Goal: Transaction & Acquisition: Purchase product/service

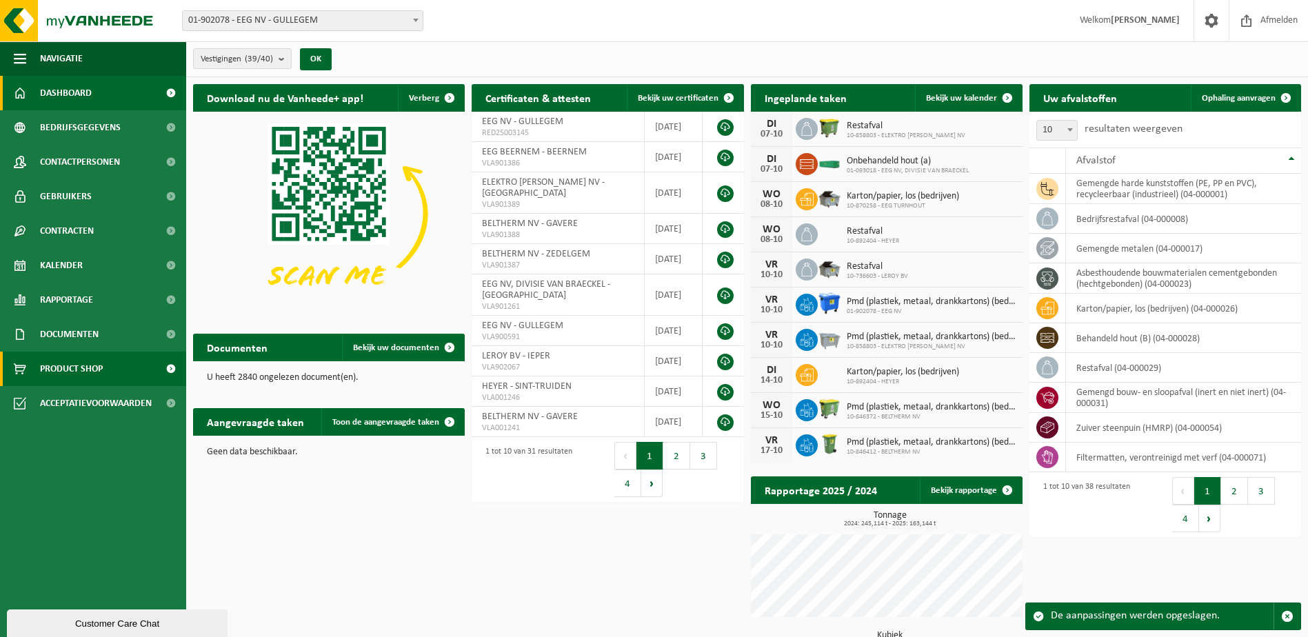
click at [61, 373] on span "Product Shop" at bounding box center [71, 369] width 63 height 34
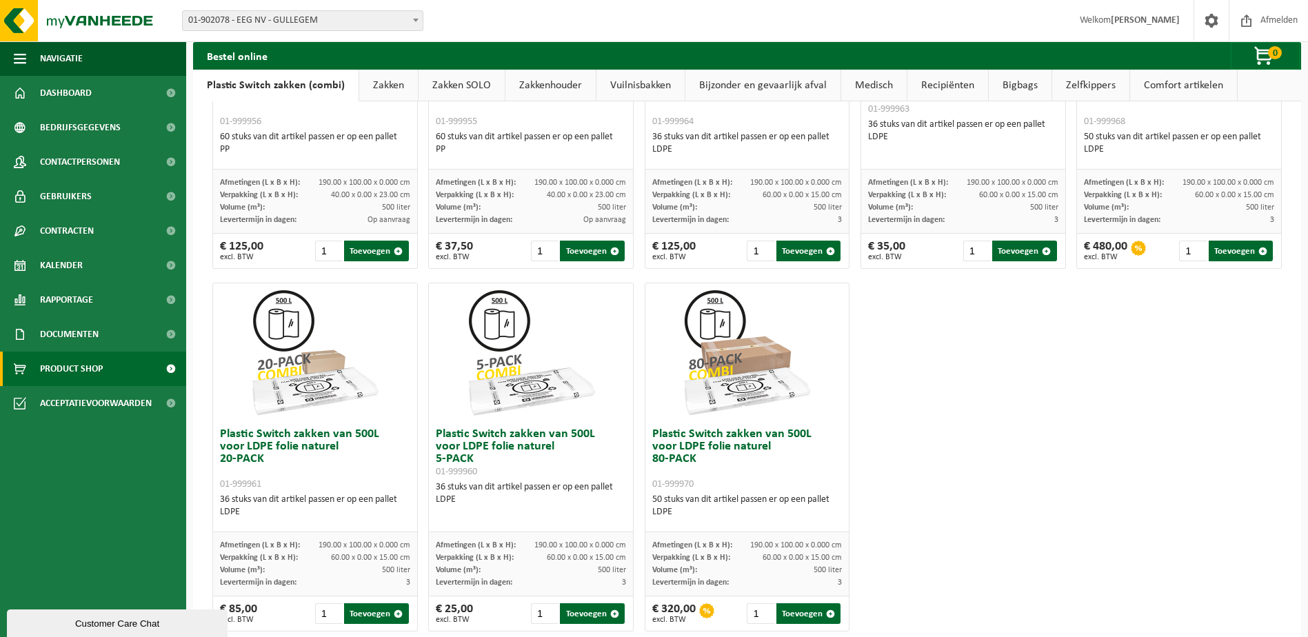
scroll to position [657, 0]
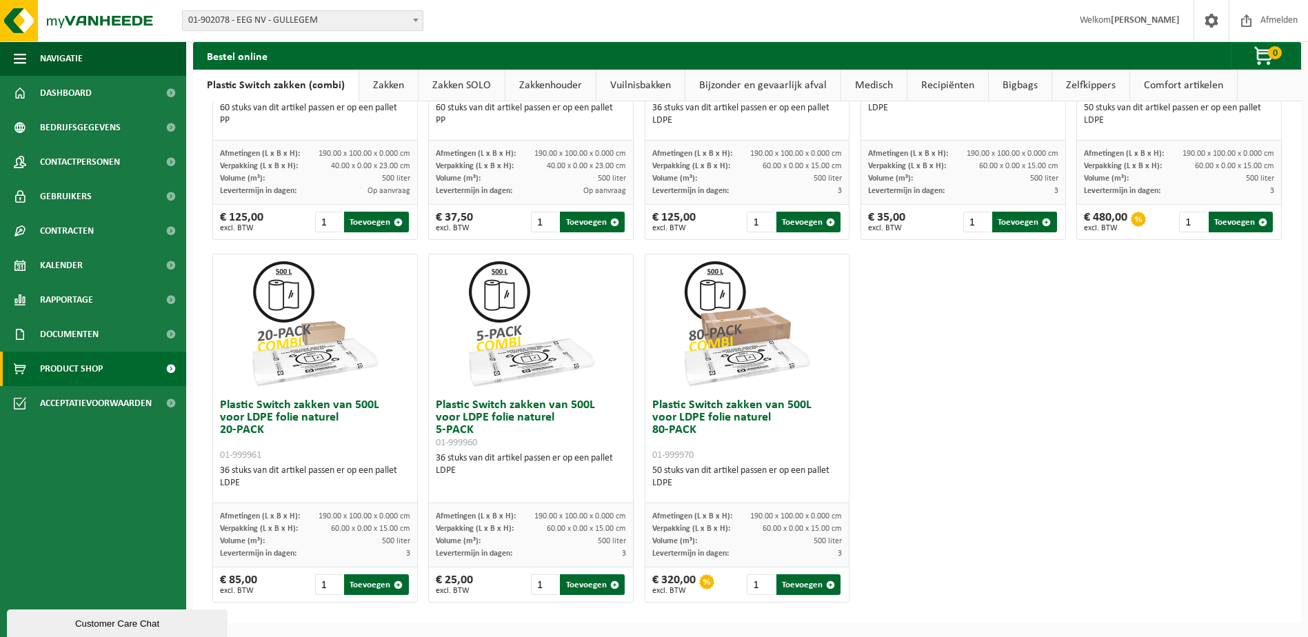
click at [720, 354] on img at bounding box center [747, 323] width 138 height 138
click at [726, 405] on h3 "Plastic Switch zakken van 500L voor LDPE folie naturel 80-PACK 01-999970" at bounding box center [747, 430] width 190 height 62
click at [725, 404] on h3 "Plastic Switch zakken van 500L voor LDPE folie naturel 80-PACK 01-999970" at bounding box center [747, 430] width 190 height 62
drag, startPoint x: 725, startPoint y: 404, endPoint x: 698, endPoint y: 441, distance: 45.4
click at [698, 441] on h3 "Plastic Switch zakken van 500L voor LDPE folie naturel 80-PACK 01-999970" at bounding box center [747, 430] width 190 height 62
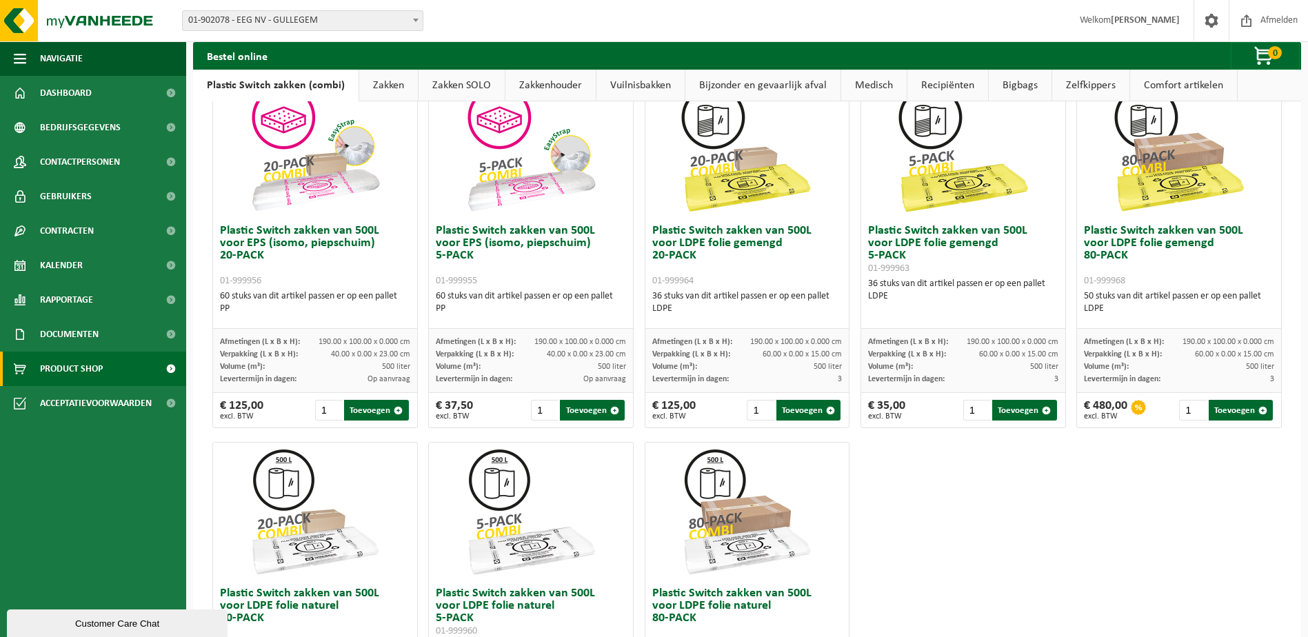
scroll to position [450, 0]
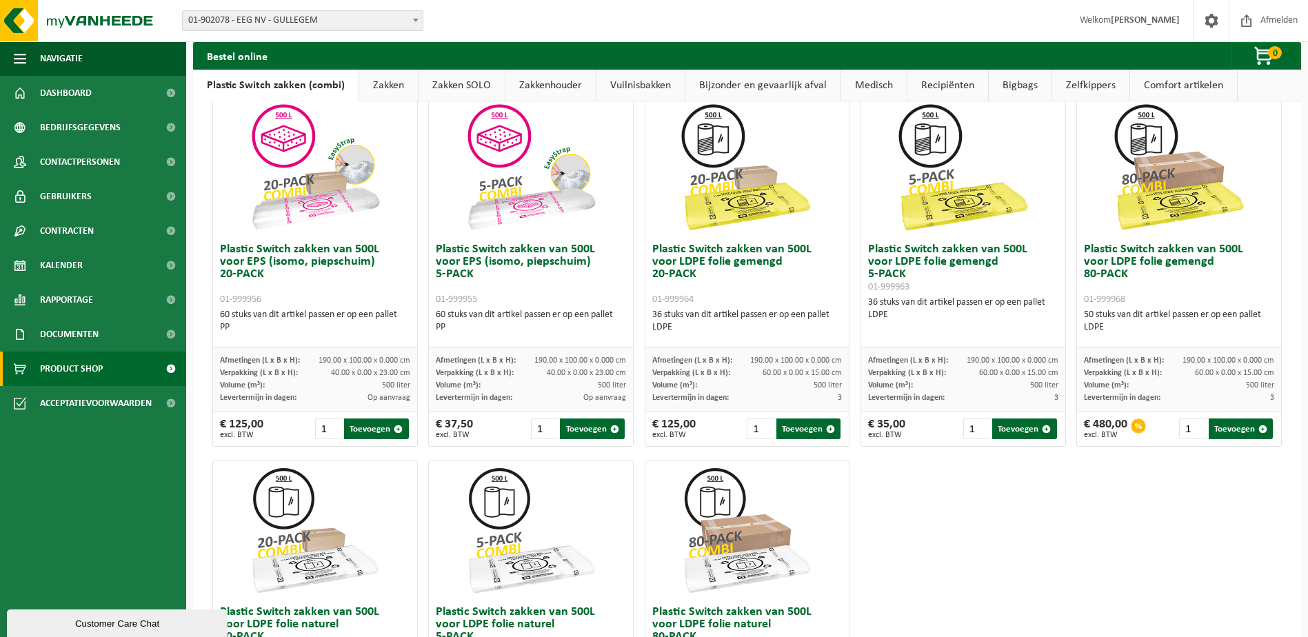
click at [1195, 182] on img at bounding box center [1179, 168] width 138 height 138
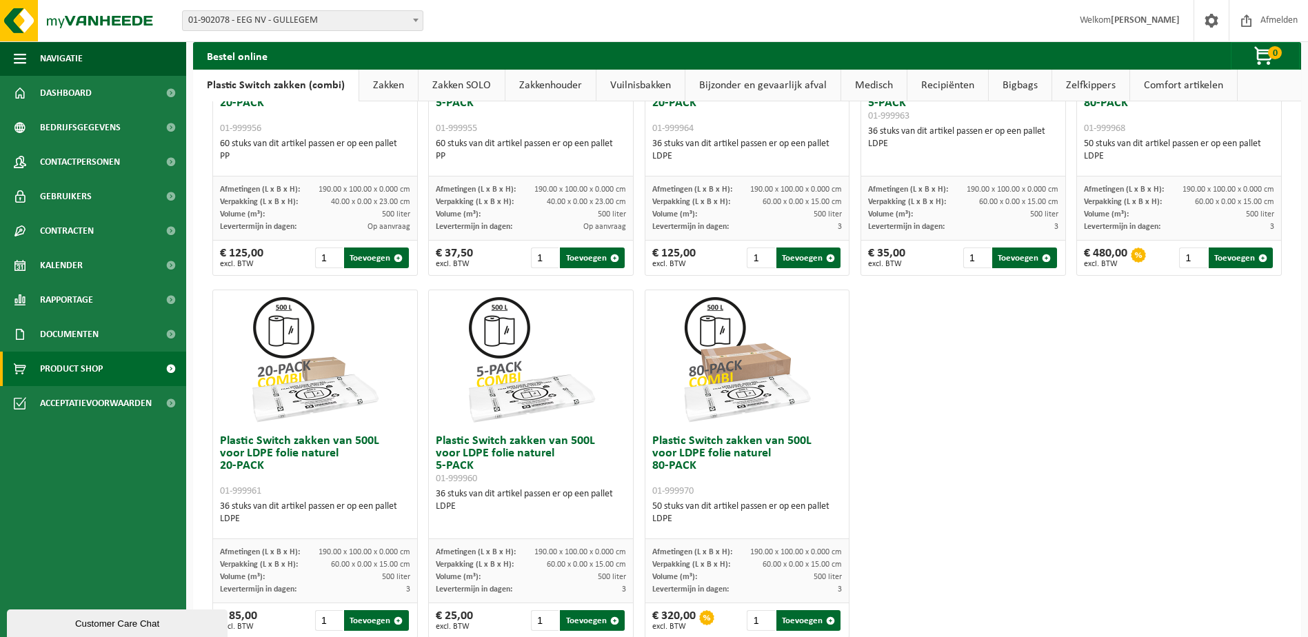
scroll to position [657, 0]
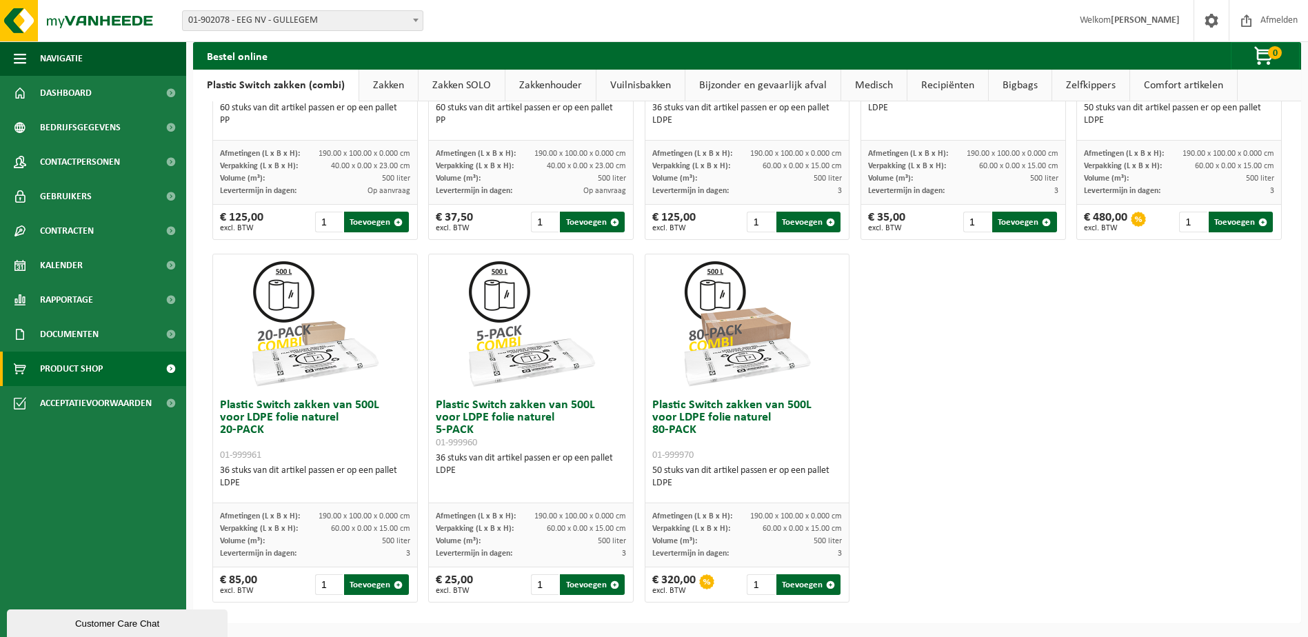
click at [749, 412] on h3 "Plastic Switch zakken van 500L voor LDPE folie naturel 80-PACK 01-999970" at bounding box center [747, 430] width 190 height 62
click at [730, 330] on img at bounding box center [747, 323] width 138 height 138
click at [694, 286] on img at bounding box center [747, 323] width 138 height 138
click at [672, 503] on div "Plastic Switch zakken van 500L voor LDPE folie naturel 80-PACK 01-999970 50 stu…" at bounding box center [747, 447] width 204 height 111
click at [795, 510] on div "Afmetingen (L x B x H): 190.00 x 100.00 x 0.000 cm" at bounding box center [747, 516] width 190 height 12
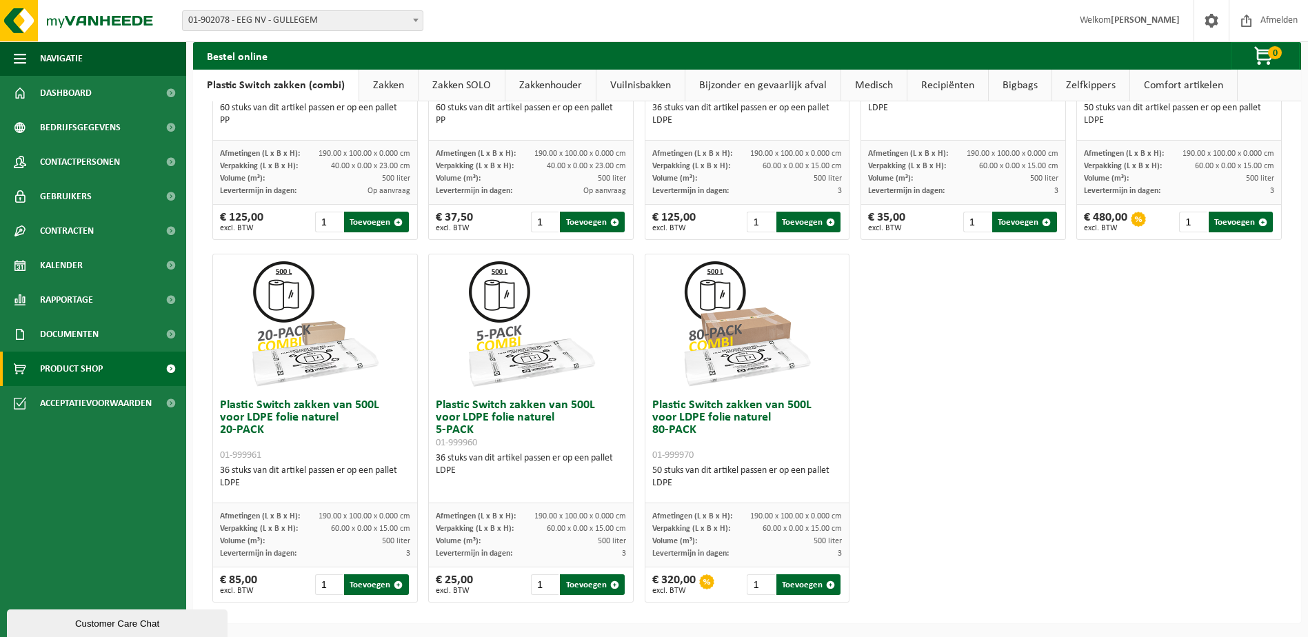
click at [528, 515] on div "Afmetingen (L x B x H): 190.00 x 100.00 x 0.000 cm" at bounding box center [531, 516] width 190 height 12
click at [527, 416] on h3 "Plastic Switch zakken van 500L voor LDPE folie naturel 5-PACK 01-999960" at bounding box center [531, 424] width 190 height 50
click at [464, 337] on img at bounding box center [531, 323] width 138 height 138
click at [288, 412] on h3 "Plastic Switch zakken van 500L voor LDPE folie naturel 20-PACK 01-999961" at bounding box center [315, 430] width 190 height 62
drag, startPoint x: 547, startPoint y: 407, endPoint x: 683, endPoint y: 426, distance: 137.9
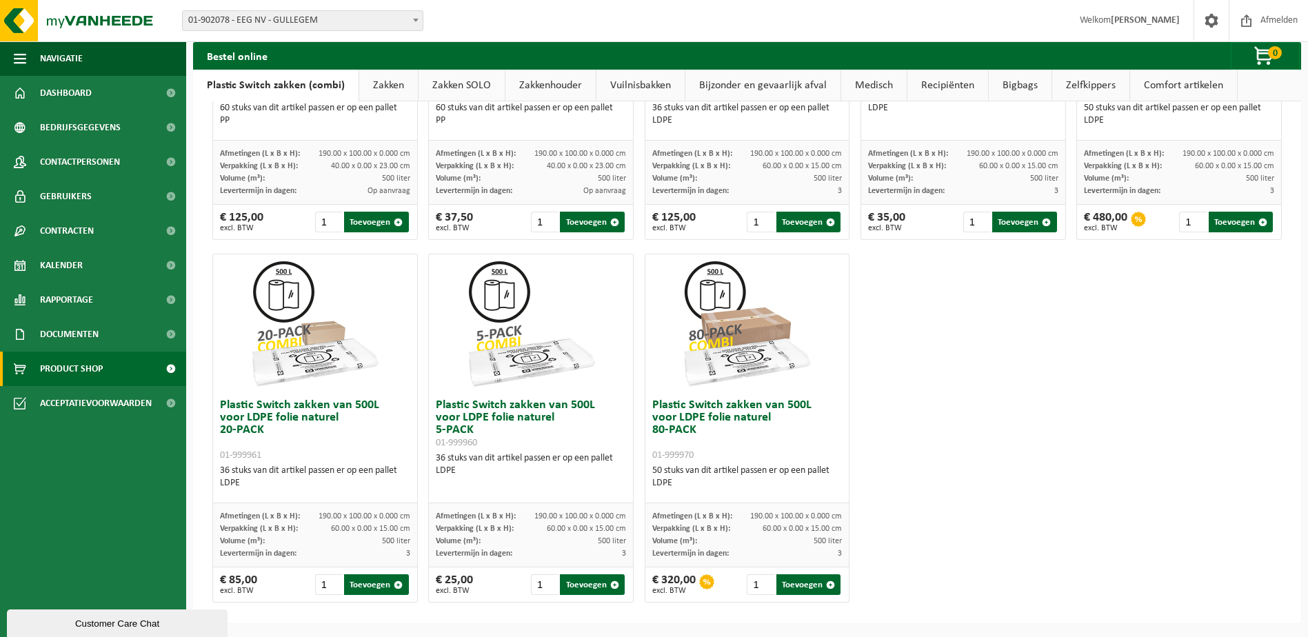
click at [547, 405] on h3 "Plastic Switch zakken van 500L voor LDPE folie naturel 5-PACK 01-999960" at bounding box center [531, 424] width 190 height 50
click at [752, 416] on h3 "Plastic Switch zakken van 500L voor LDPE folie naturel 80-PACK 01-999970" at bounding box center [747, 430] width 190 height 62
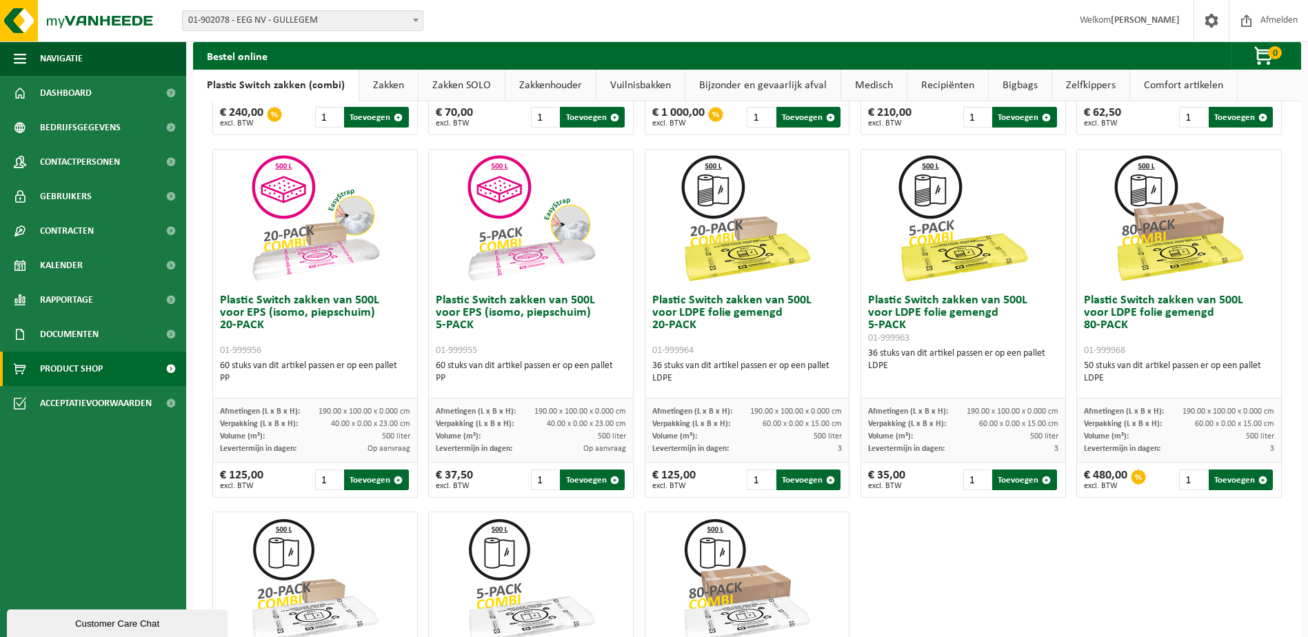
scroll to position [381, 0]
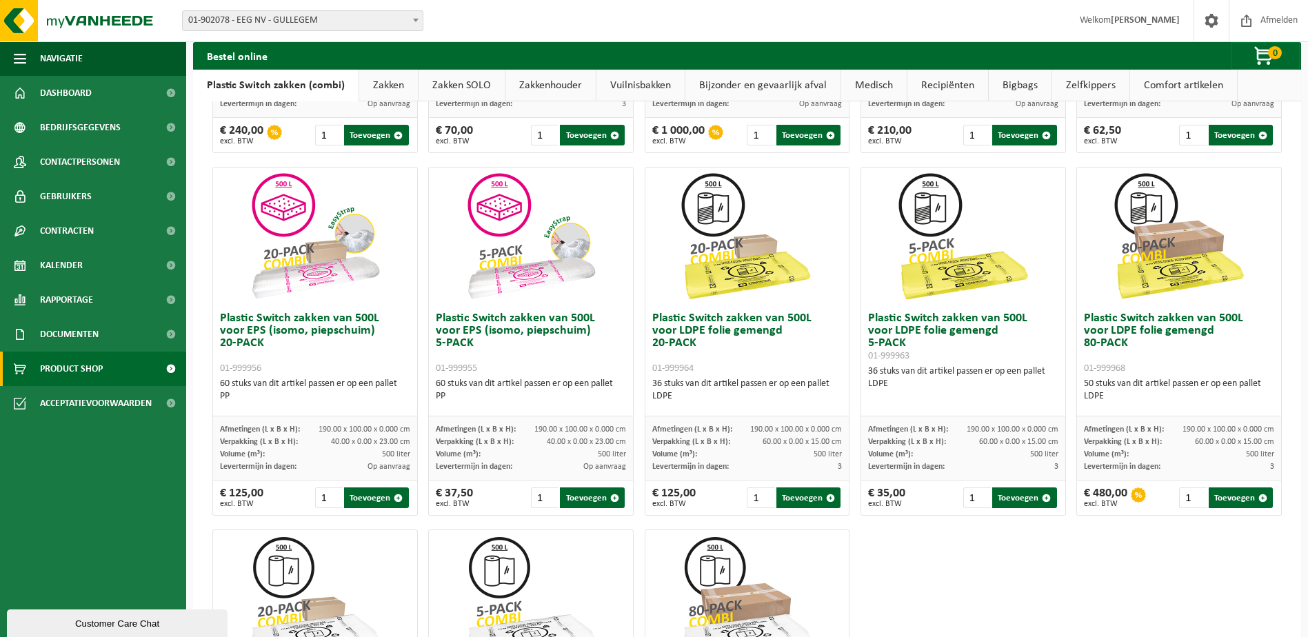
click at [1140, 310] on div "Plastic Switch zakken van 500L voor LDPE folie gemengd 80-PACK 01-999968 50 stu…" at bounding box center [1179, 360] width 204 height 111
click at [1145, 236] on img at bounding box center [1179, 237] width 138 height 138
click at [1089, 387] on div "50 stuks van dit artikel passen er op een pallet LDPE" at bounding box center [1179, 390] width 190 height 25
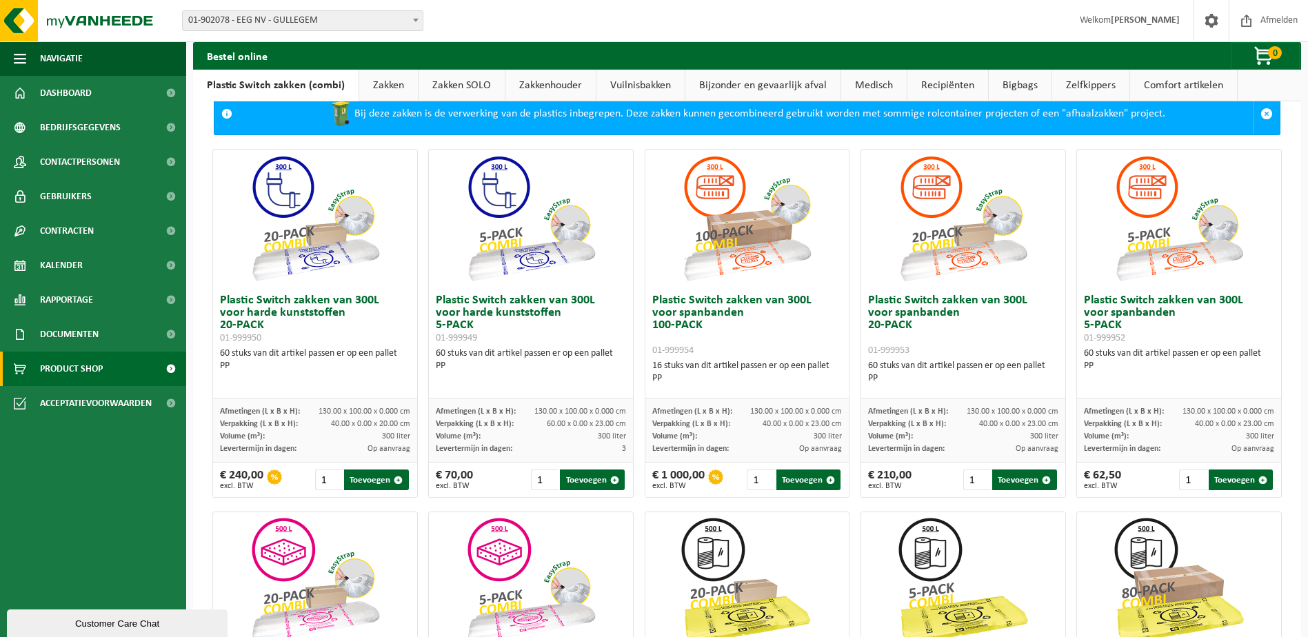
scroll to position [312, 0]
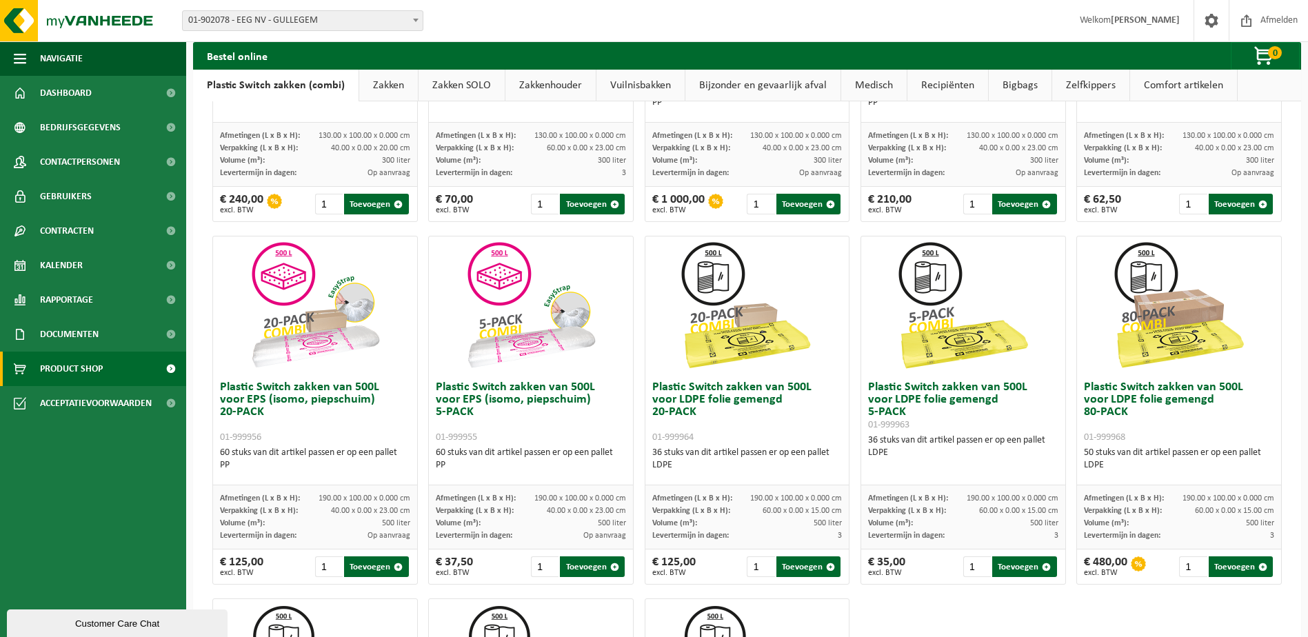
click at [1159, 345] on img at bounding box center [1179, 305] width 138 height 138
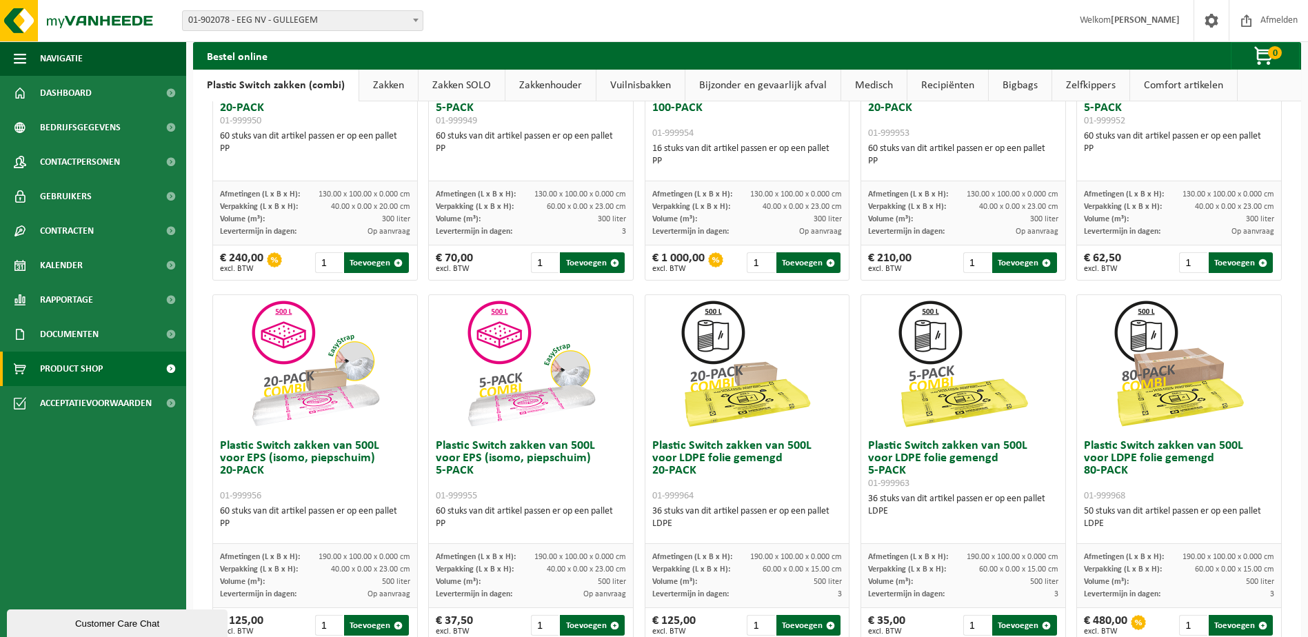
scroll to position [243, 0]
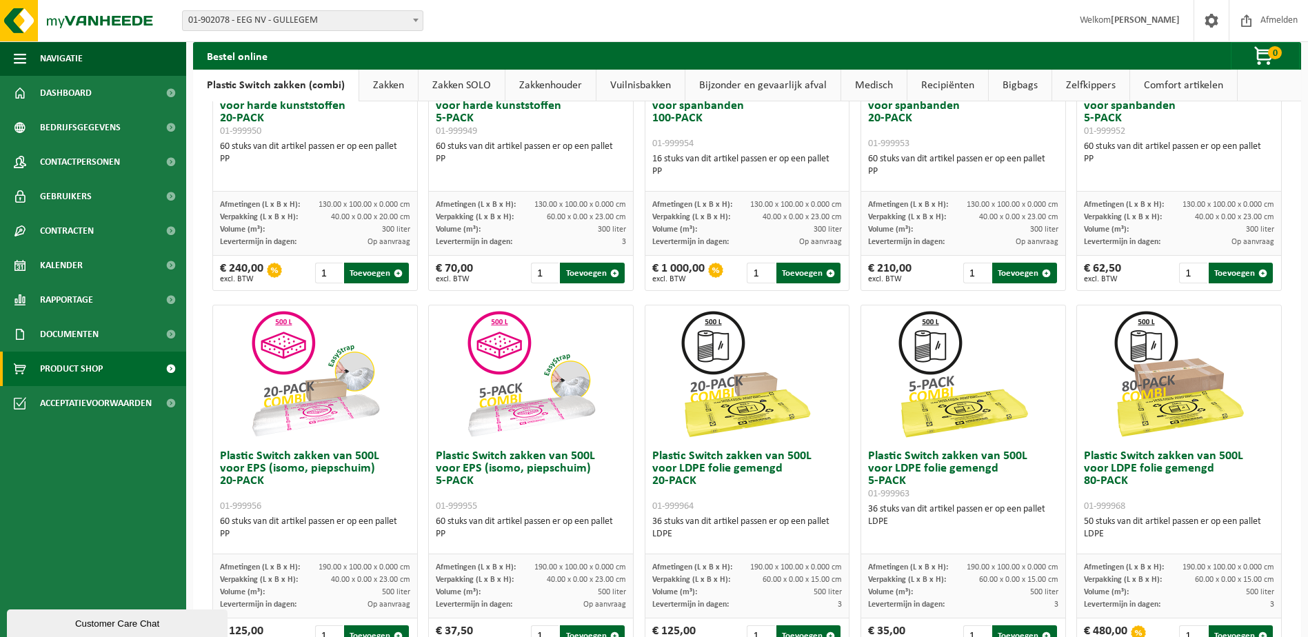
click at [1170, 370] on img at bounding box center [1179, 374] width 138 height 138
click at [1012, 371] on img at bounding box center [963, 374] width 138 height 138
click at [909, 348] on img at bounding box center [963, 374] width 138 height 138
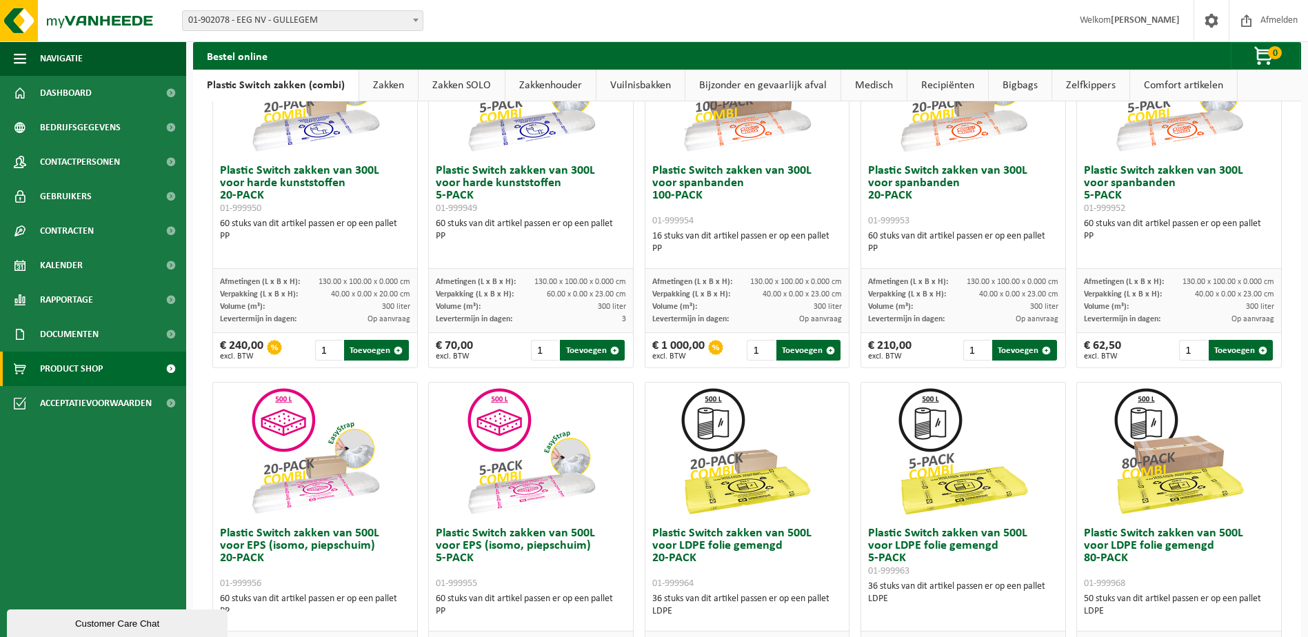
scroll to position [276, 0]
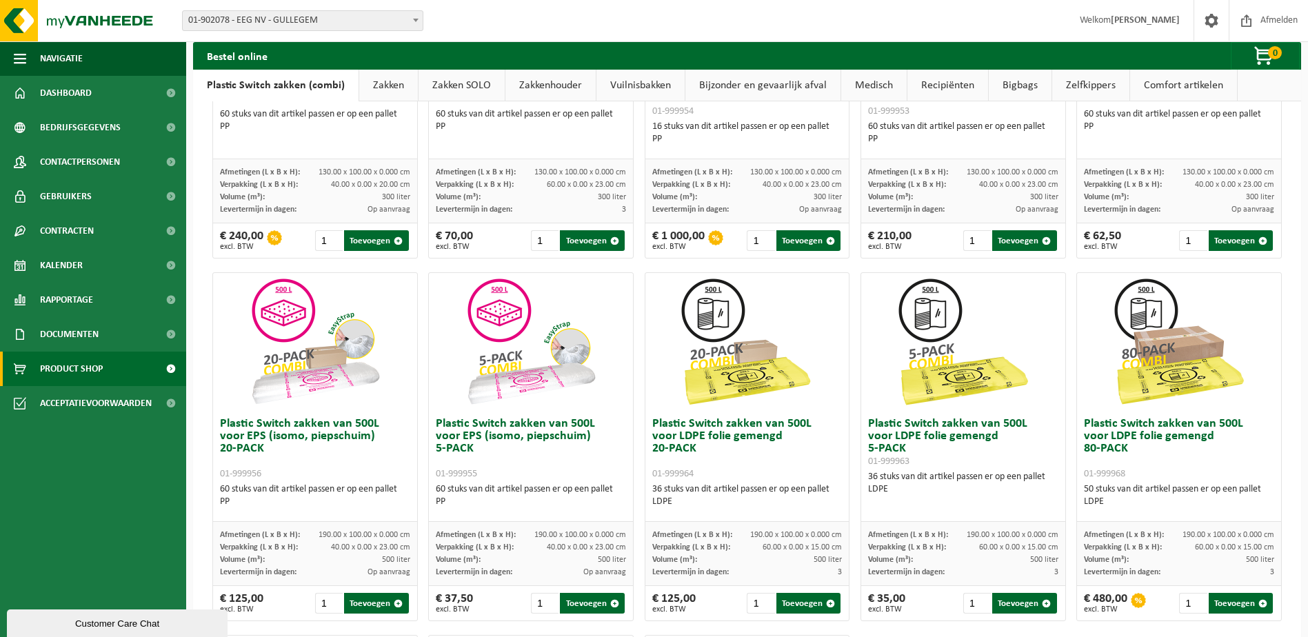
click at [1172, 377] on img at bounding box center [1179, 342] width 138 height 138
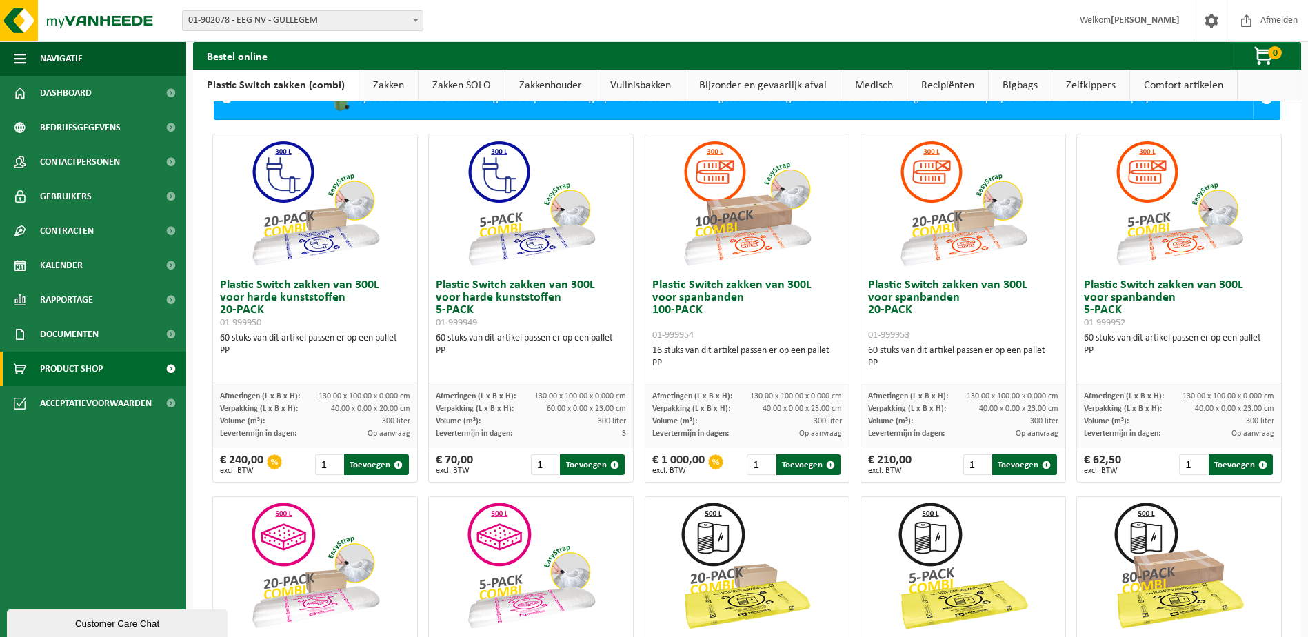
scroll to position [0, 0]
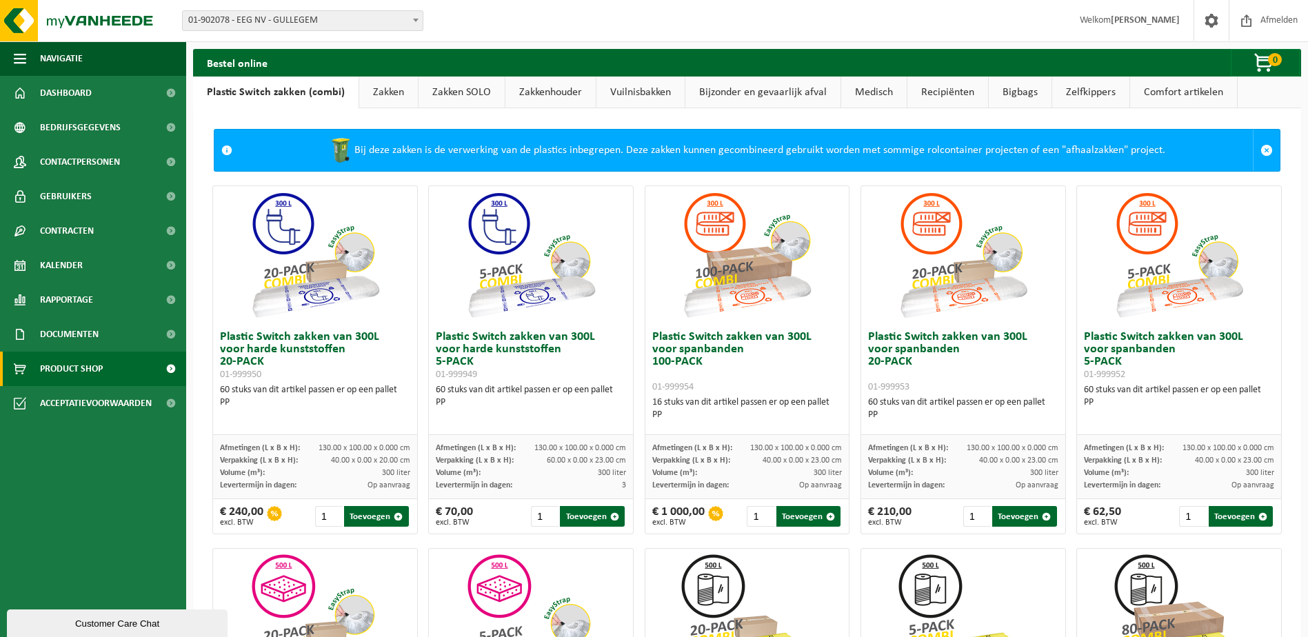
click at [224, 148] on span at bounding box center [226, 150] width 11 height 11
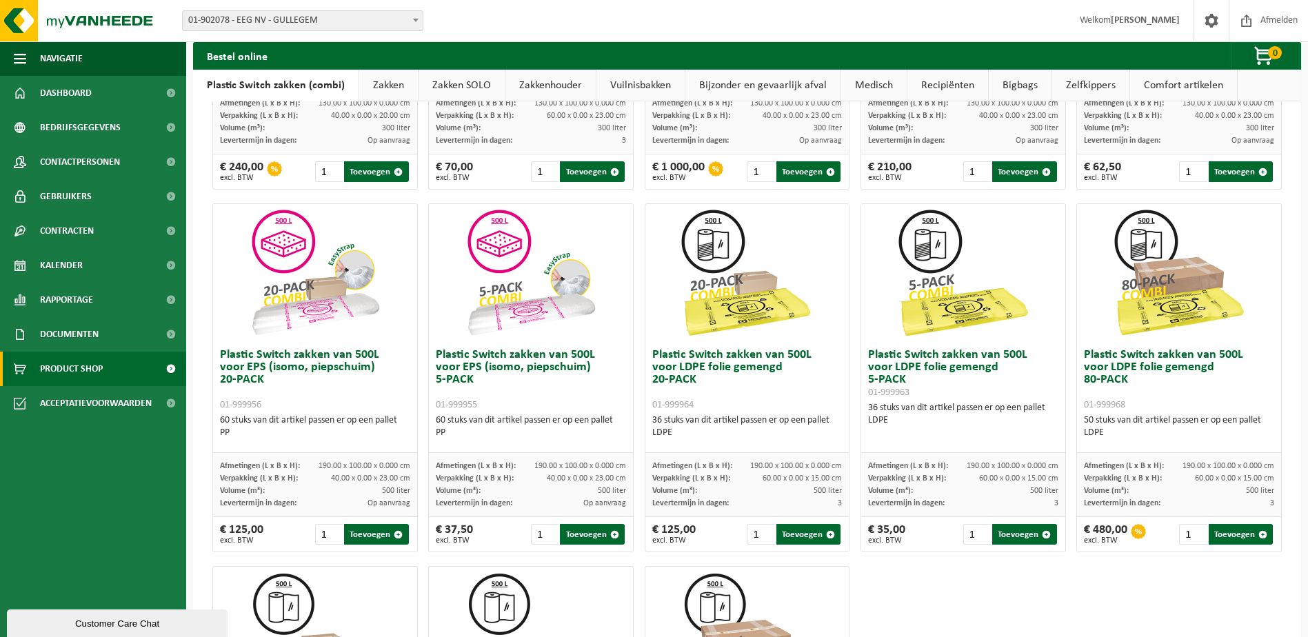
click at [1166, 374] on h3 "Plastic Switch zakken van 500L voor LDPE folie gemengd 80-PACK 01-999968" at bounding box center [1179, 380] width 190 height 62
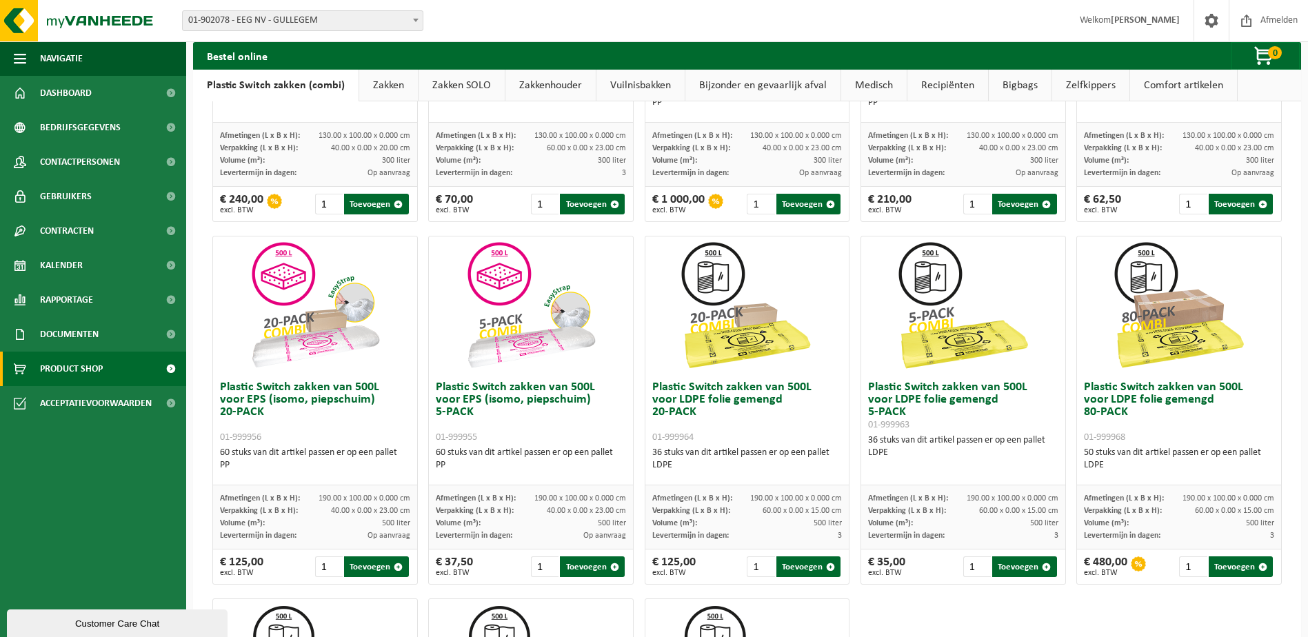
scroll to position [0, 0]
